Goal: Information Seeking & Learning: Learn about a topic

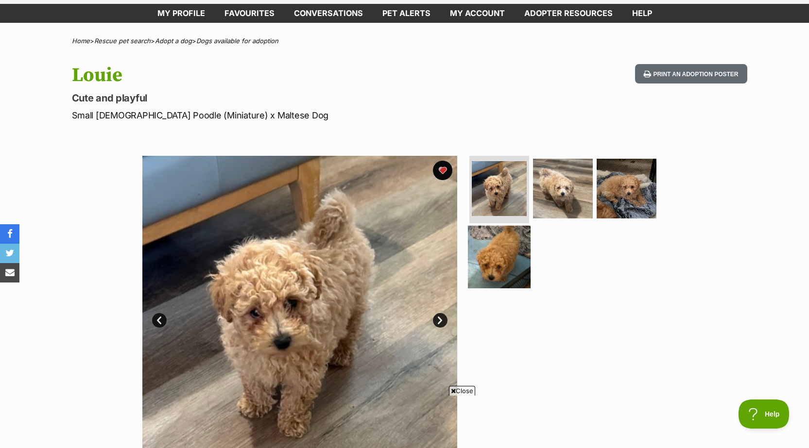
scroll to position [97, 0]
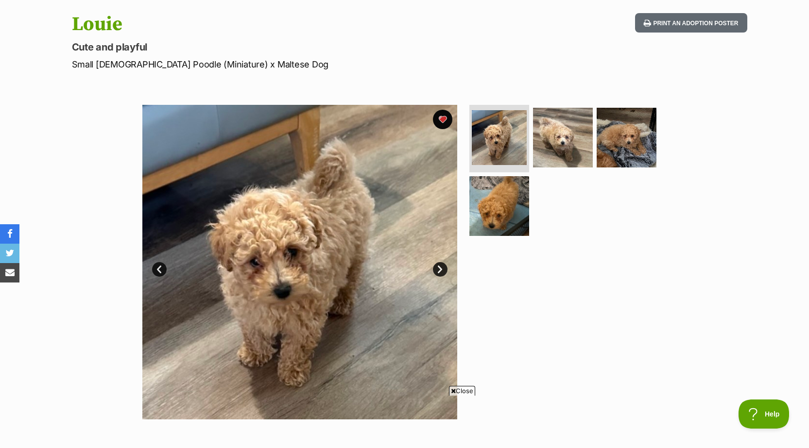
click at [570, 331] on div at bounding box center [566, 262] width 199 height 315
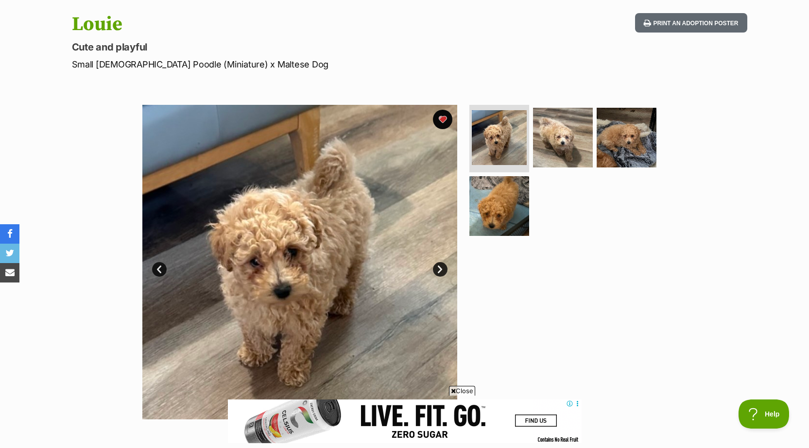
click at [496, 20] on div "[PERSON_NAME] Cute and playful Small [DEMOGRAPHIC_DATA] Poodle (Miniature) x Ma…" at bounding box center [405, 42] width 714 height 58
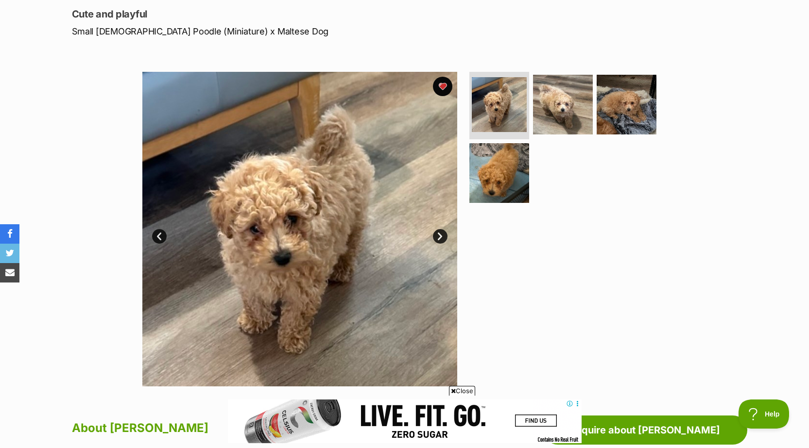
scroll to position [146, 0]
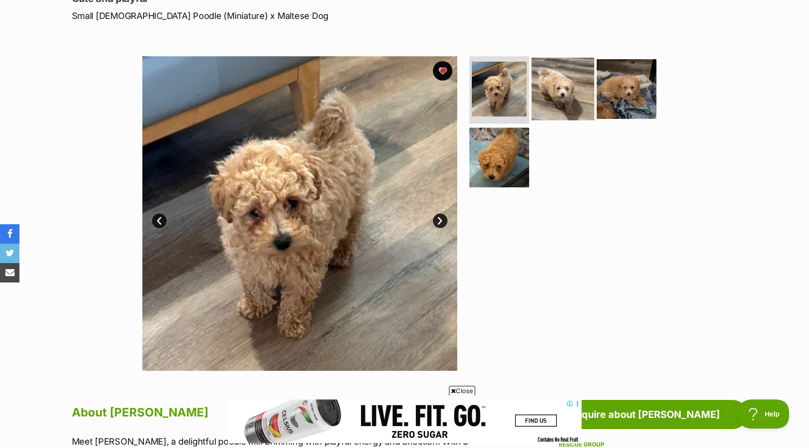
click at [556, 99] on img at bounding box center [563, 88] width 63 height 63
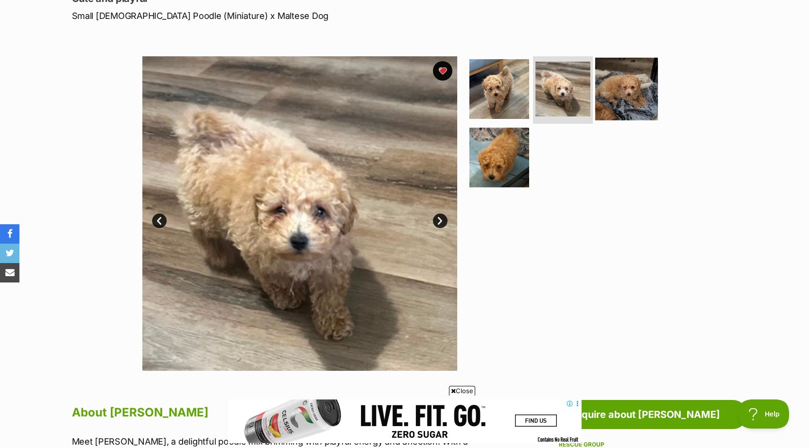
click at [637, 99] on img at bounding box center [626, 88] width 63 height 63
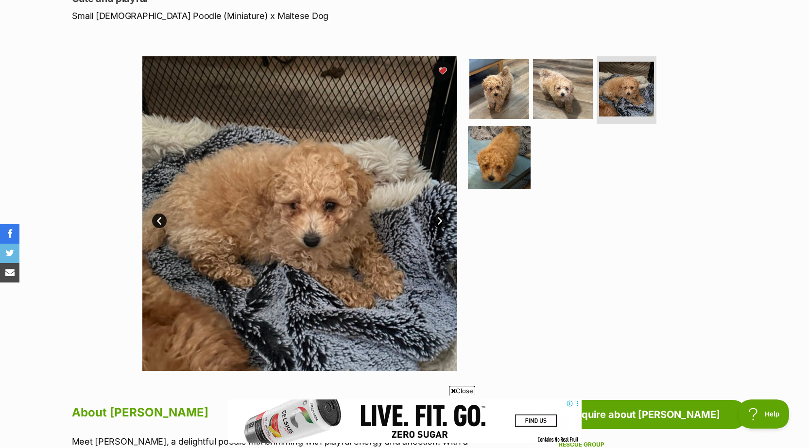
click at [505, 156] on img at bounding box center [499, 157] width 63 height 63
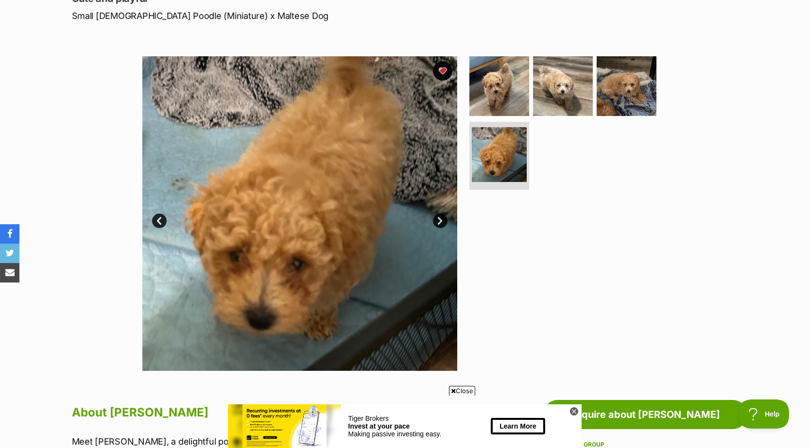
scroll to position [0, 0]
